Goal: Information Seeking & Learning: Learn about a topic

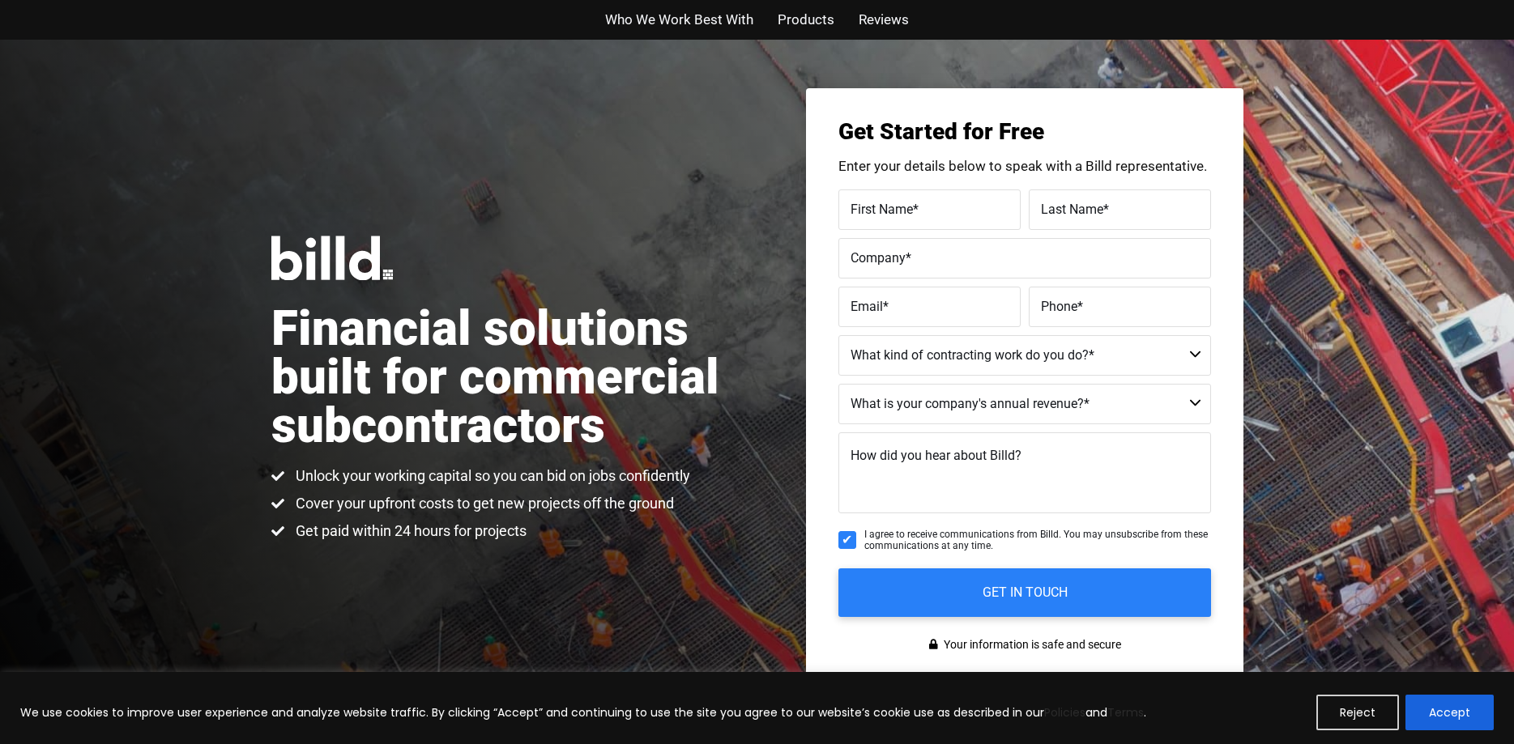
click at [812, 27] on span "Products" at bounding box center [806, 19] width 57 height 23
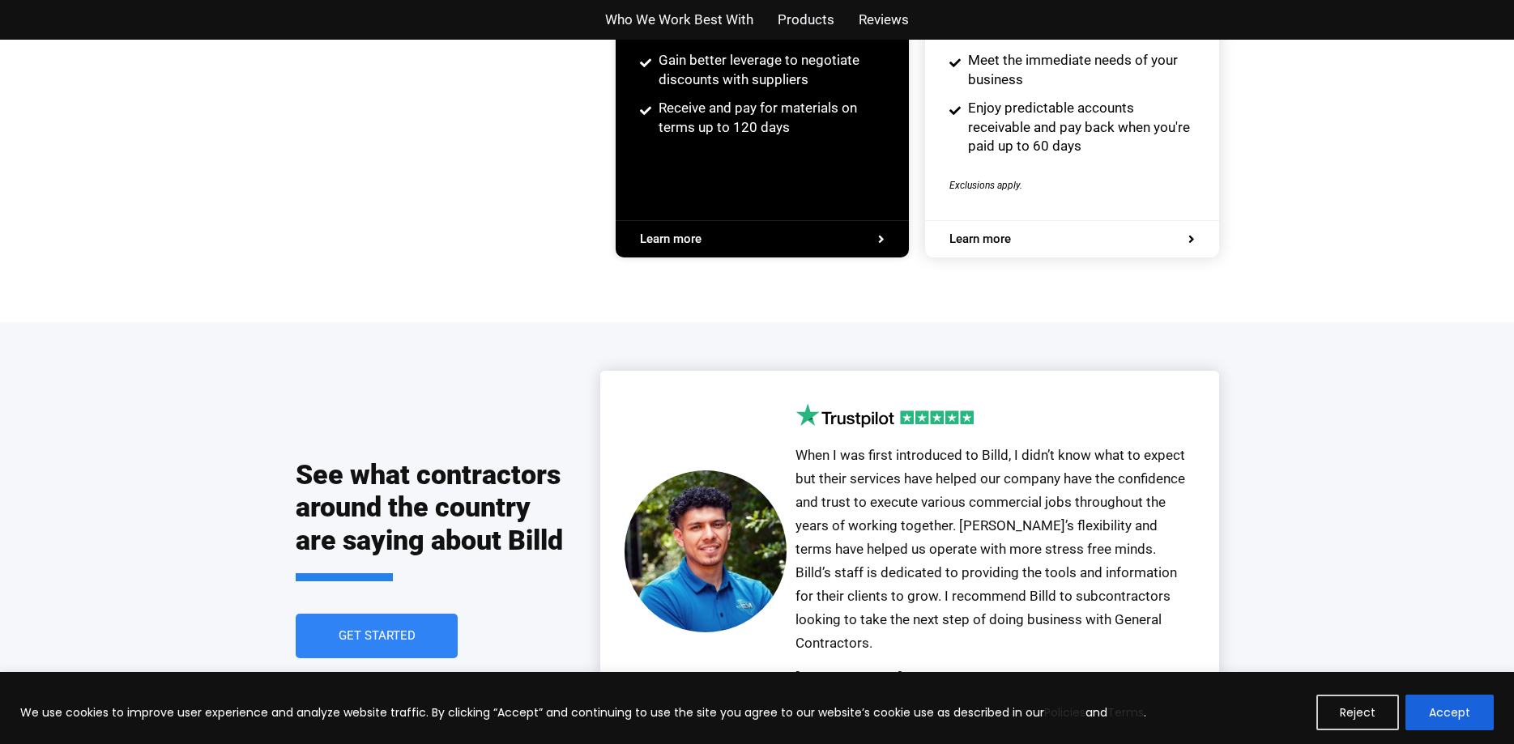
scroll to position [3670, 0]
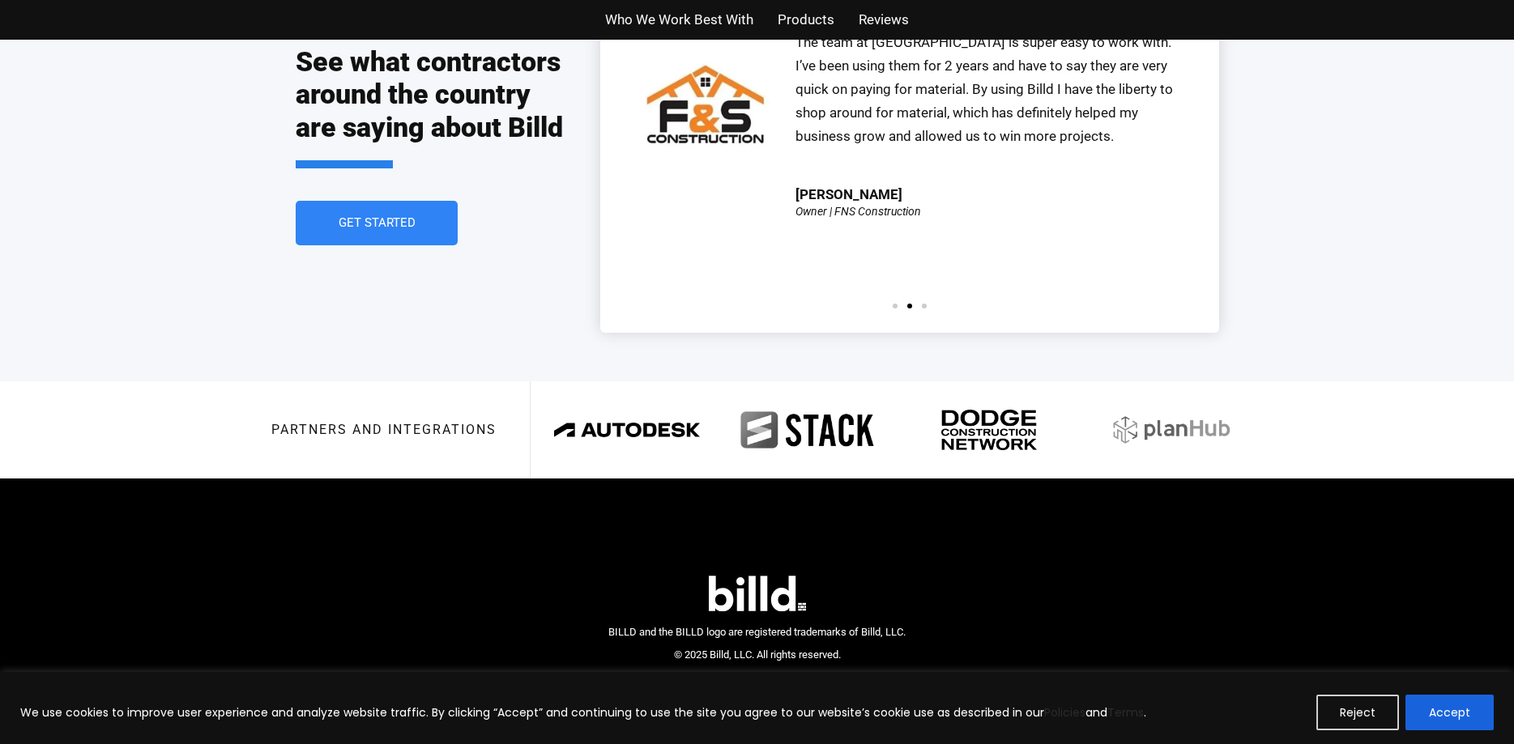
click at [1351, 711] on button "Reject" at bounding box center [1357, 713] width 83 height 36
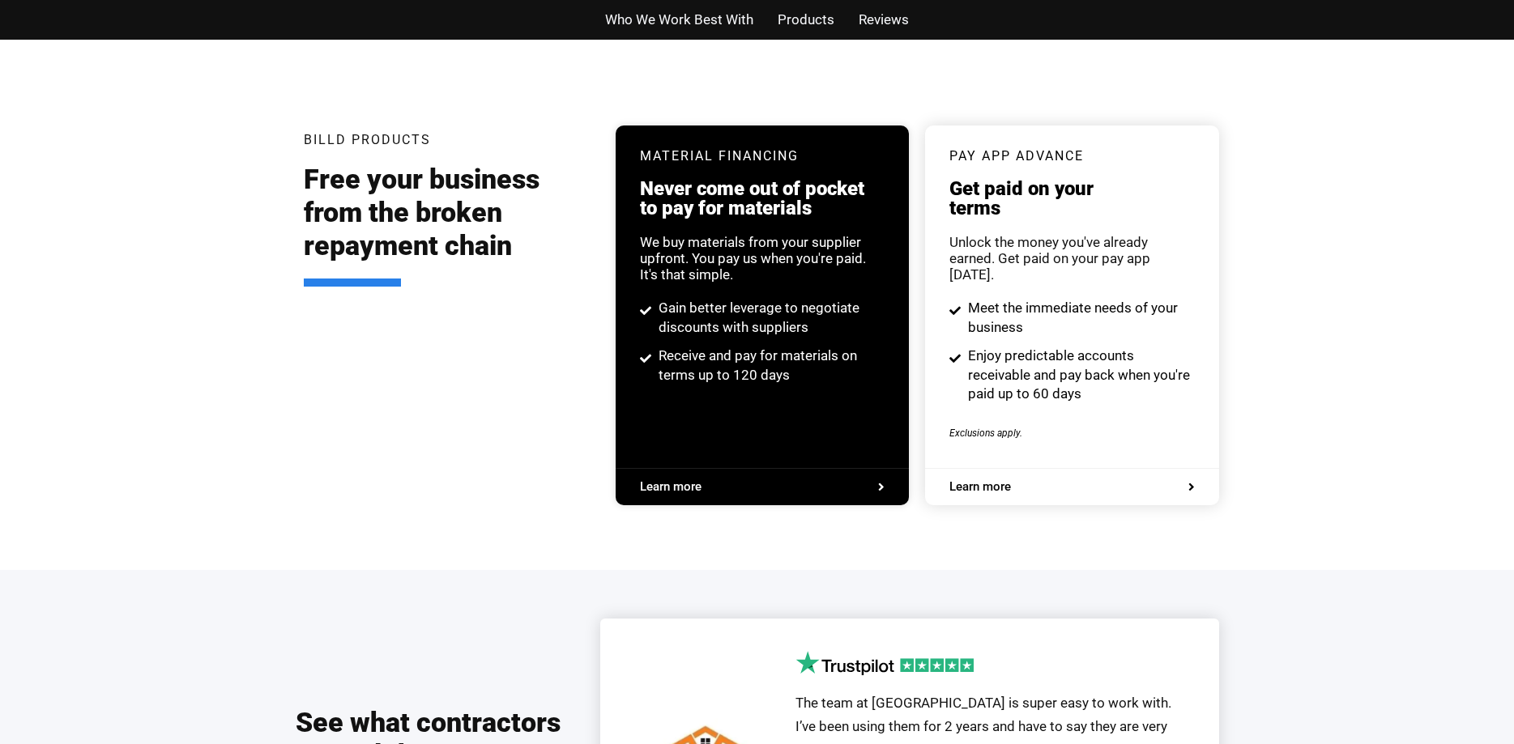
scroll to position [2597, 0]
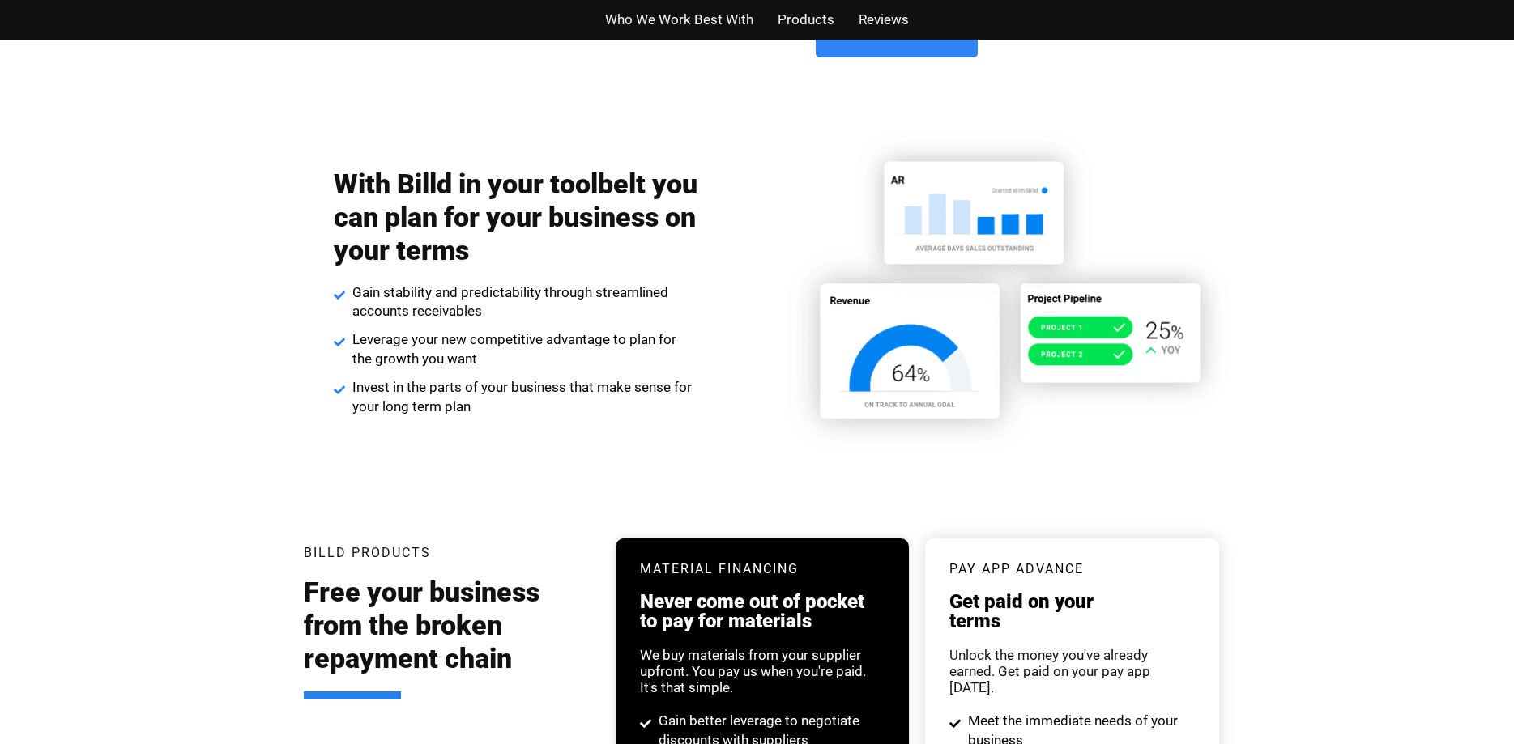
click at [819, 28] on span "Products" at bounding box center [806, 19] width 57 height 23
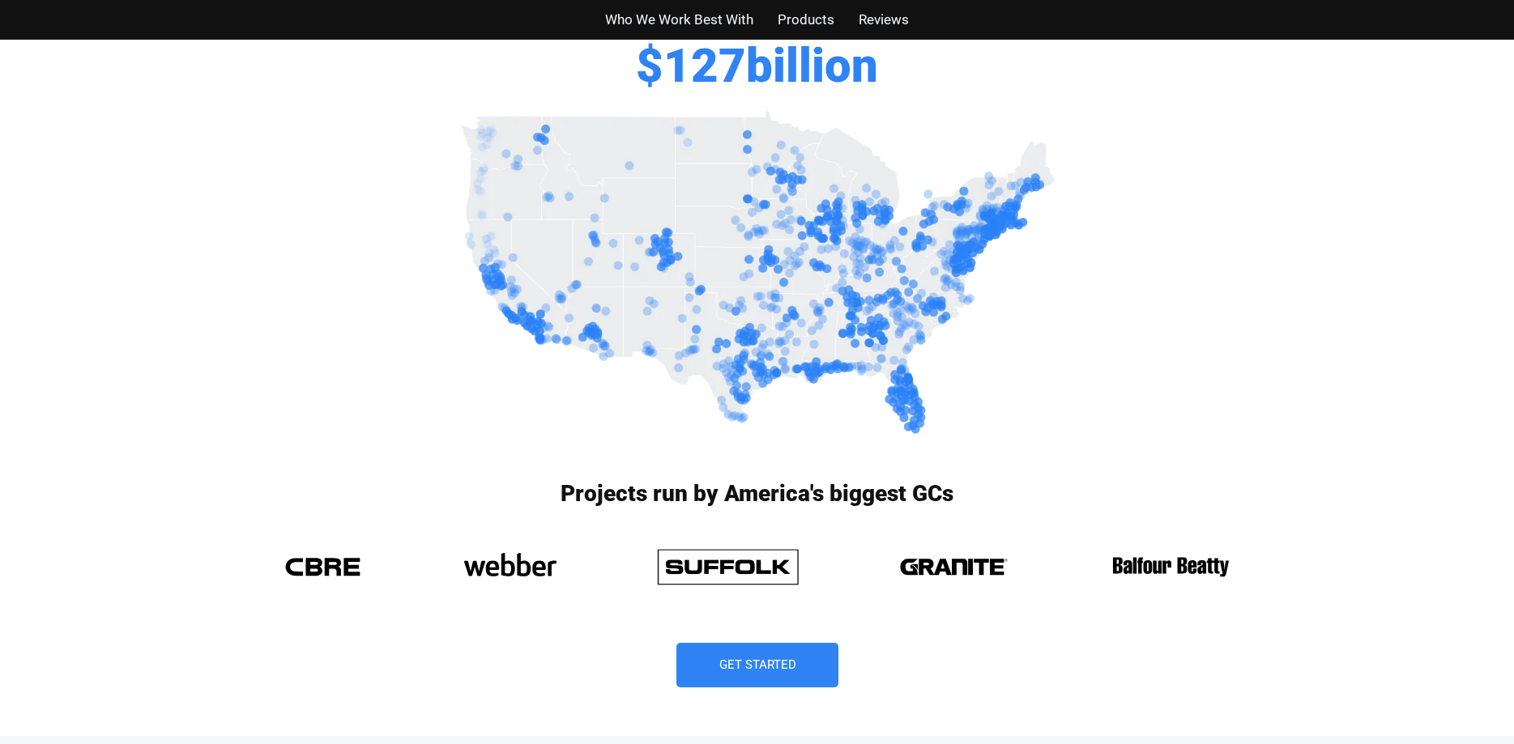
scroll to position [944, 0]
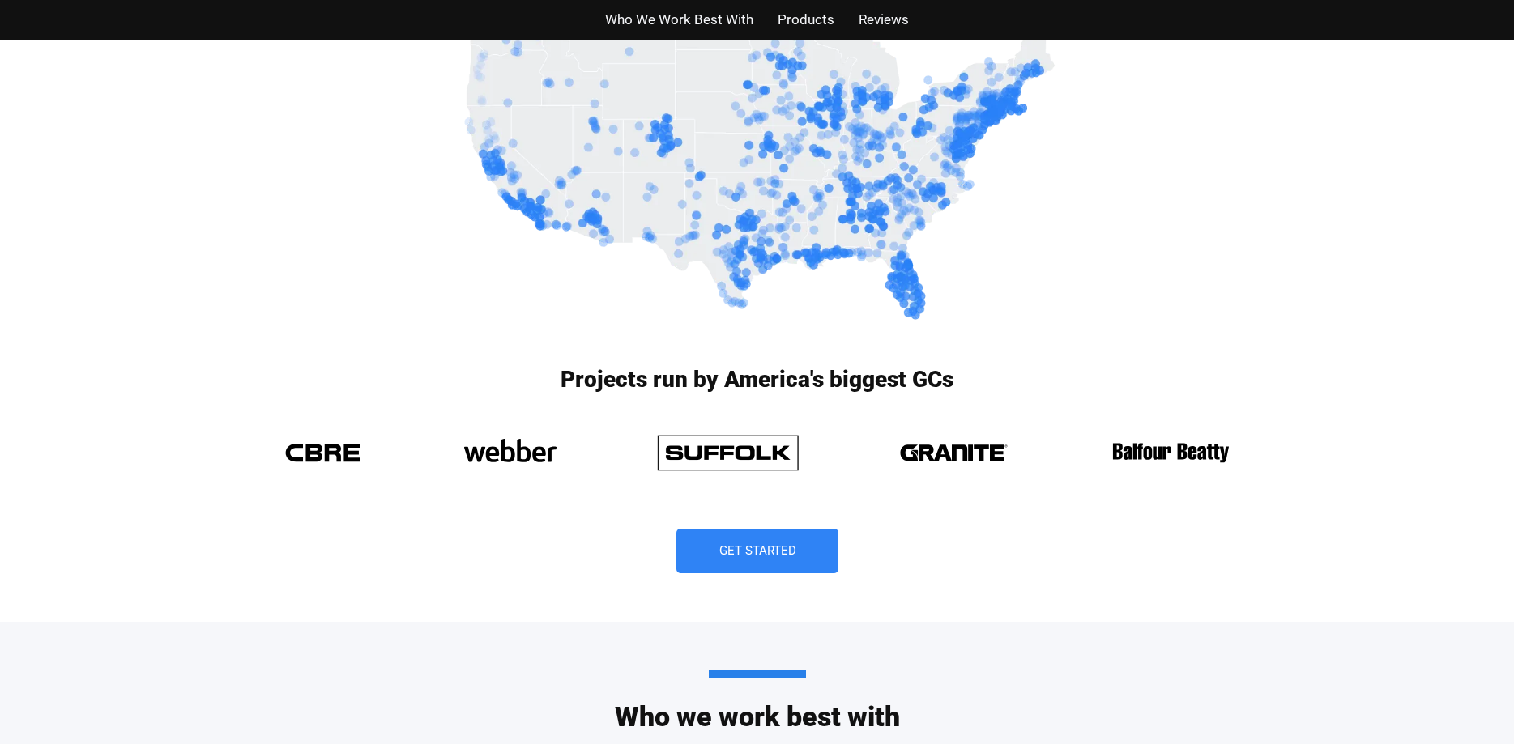
drag, startPoint x: 730, startPoint y: 444, endPoint x: 808, endPoint y: 449, distance: 78.7
click at [735, 444] on img at bounding box center [726, 452] width 163 height 57
click at [1203, 438] on img at bounding box center [1171, 452] width 144 height 57
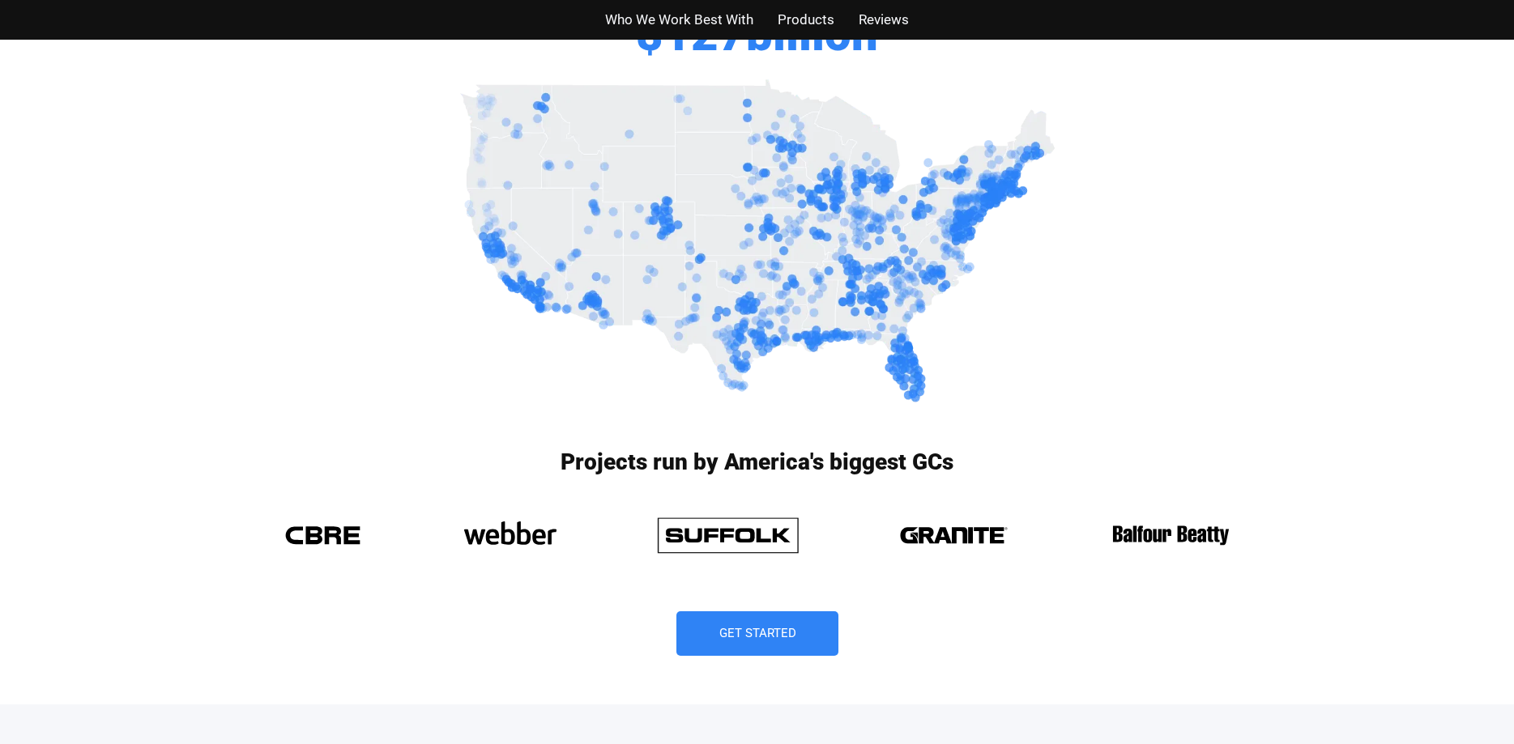
scroll to position [614, 0]
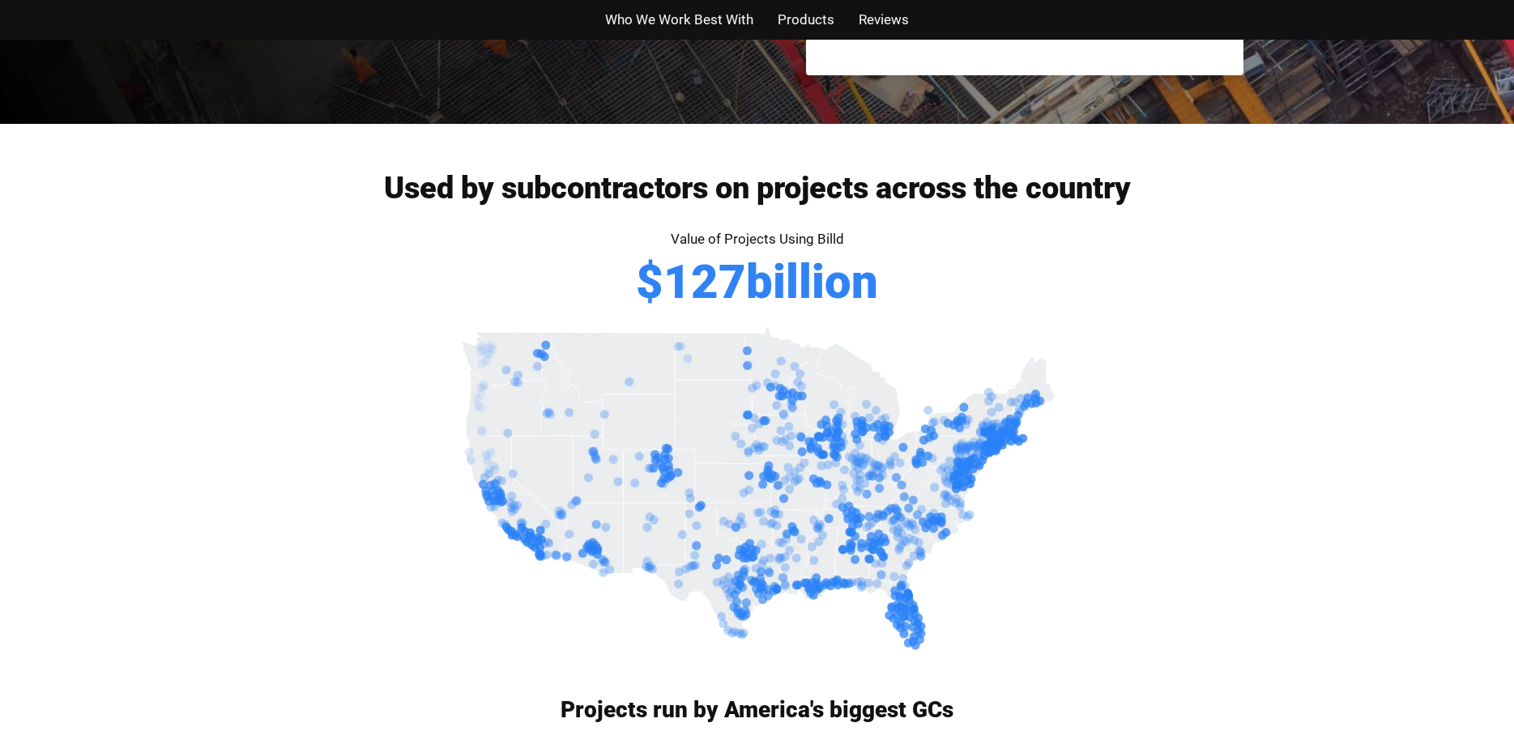
drag, startPoint x: 631, startPoint y: 278, endPoint x: 902, endPoint y: 292, distance: 271.7
click at [902, 292] on div "Value of Projects Using Billd $ 127 billion" at bounding box center [757, 275] width 923 height 95
click at [905, 292] on div "Value of Projects Using Billd $ 127 billion" at bounding box center [757, 275] width 923 height 95
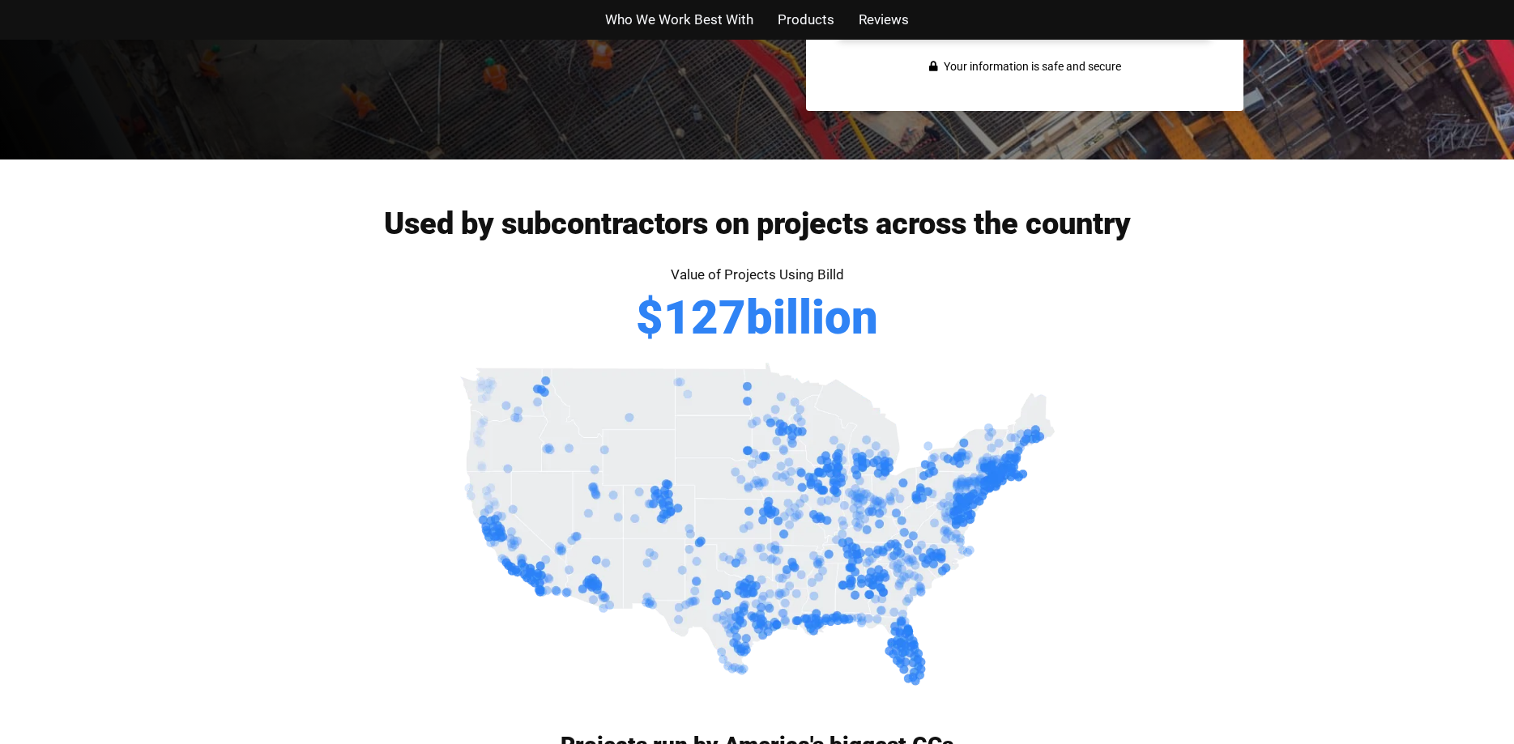
scroll to position [743, 0]
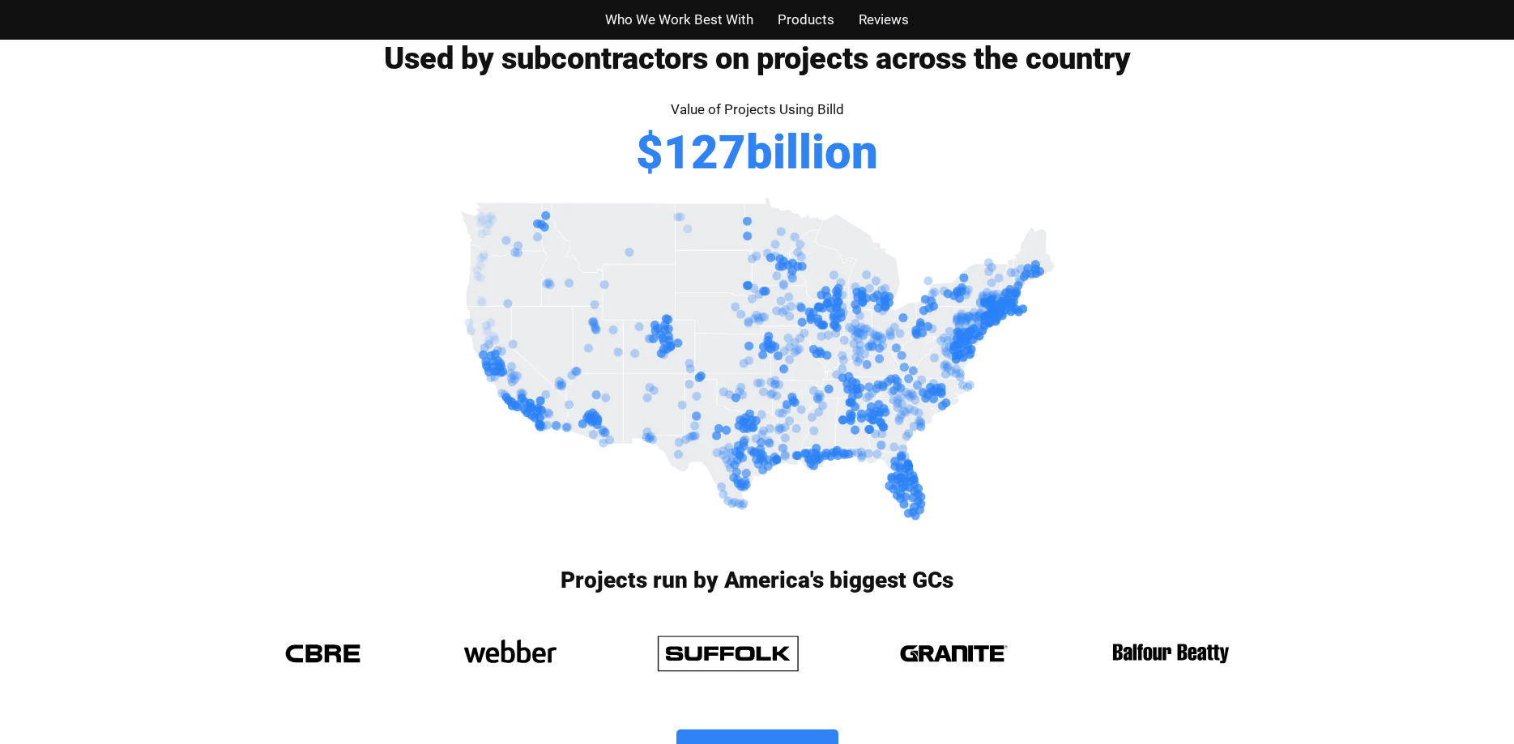
click at [743, 450] on img at bounding box center [757, 360] width 607 height 337
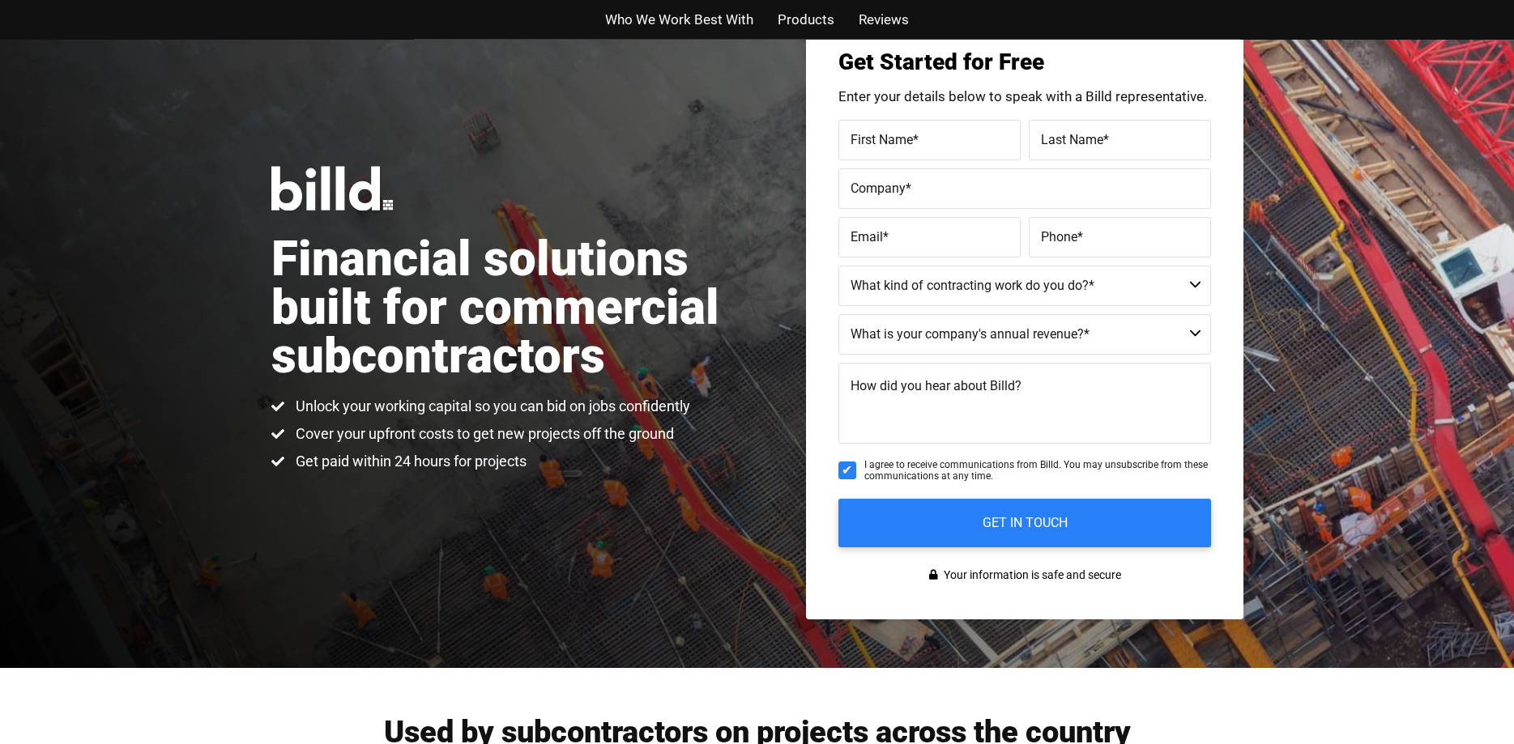
scroll to position [0, 0]
